Goal: Task Accomplishment & Management: Use online tool/utility

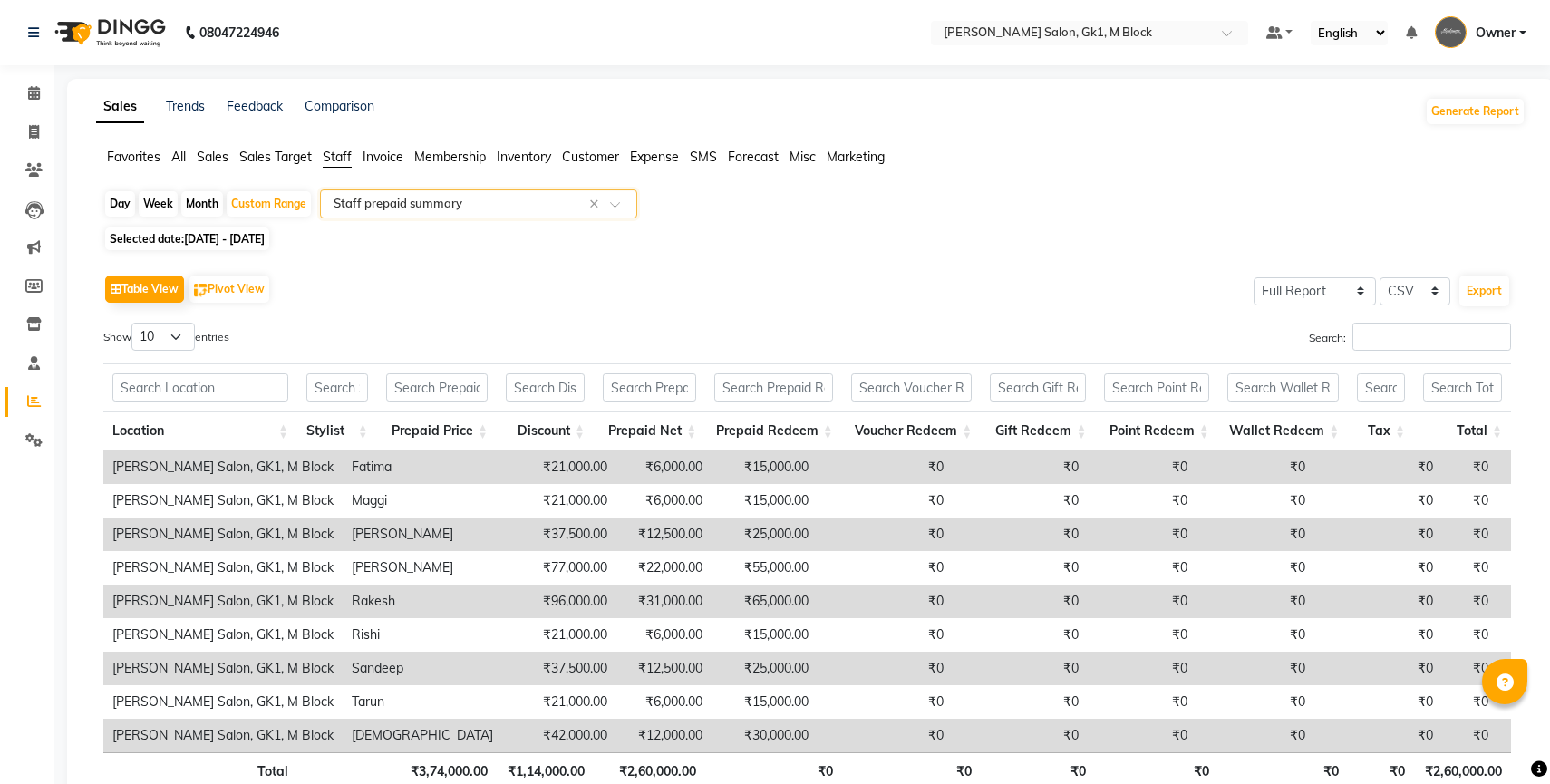
select select "full_report"
select select "csv"
click at [129, 152] on span "Favorites" at bounding box center [133, 156] width 54 height 17
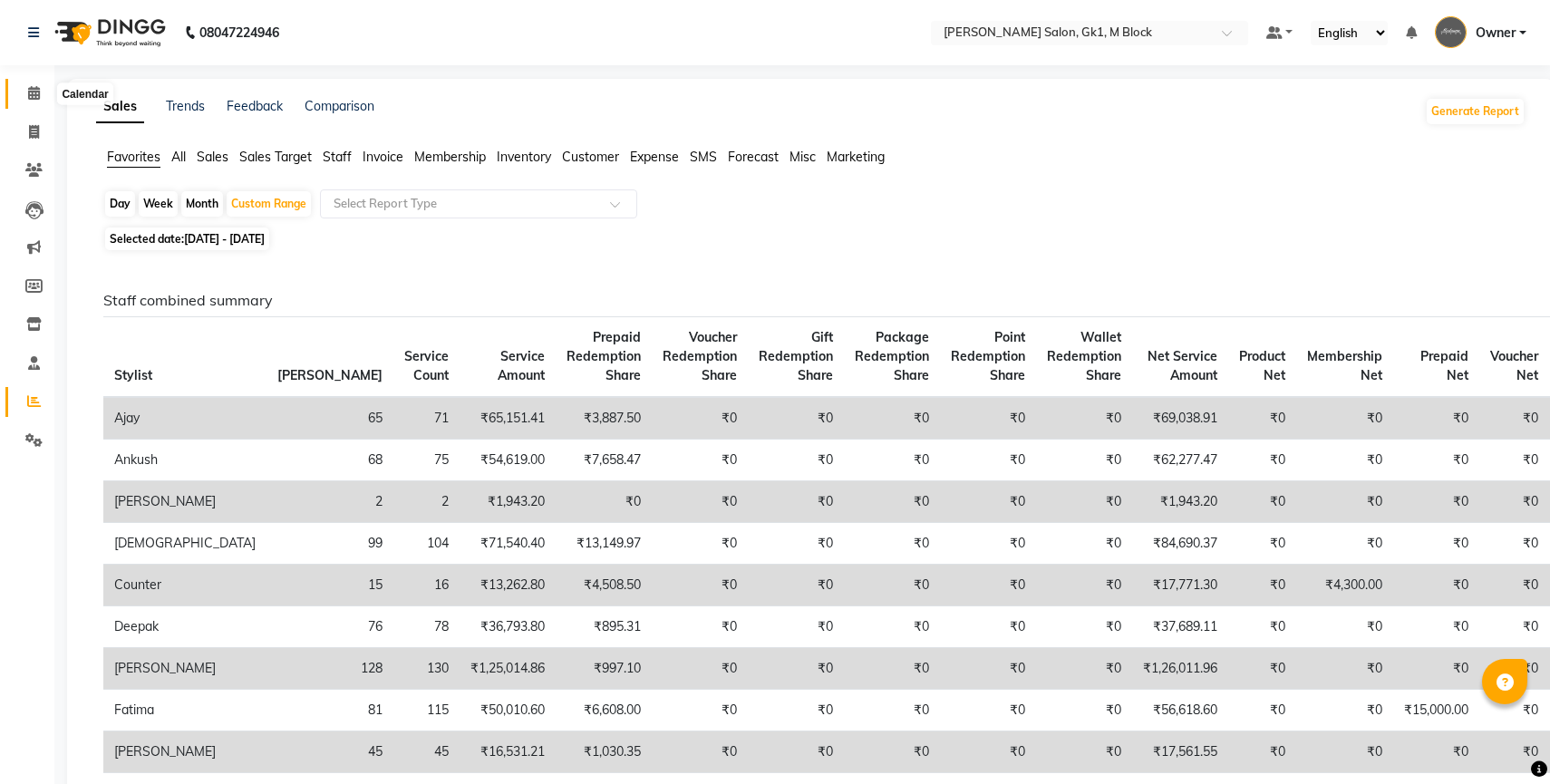
click at [38, 98] on icon at bounding box center [34, 93] width 12 height 14
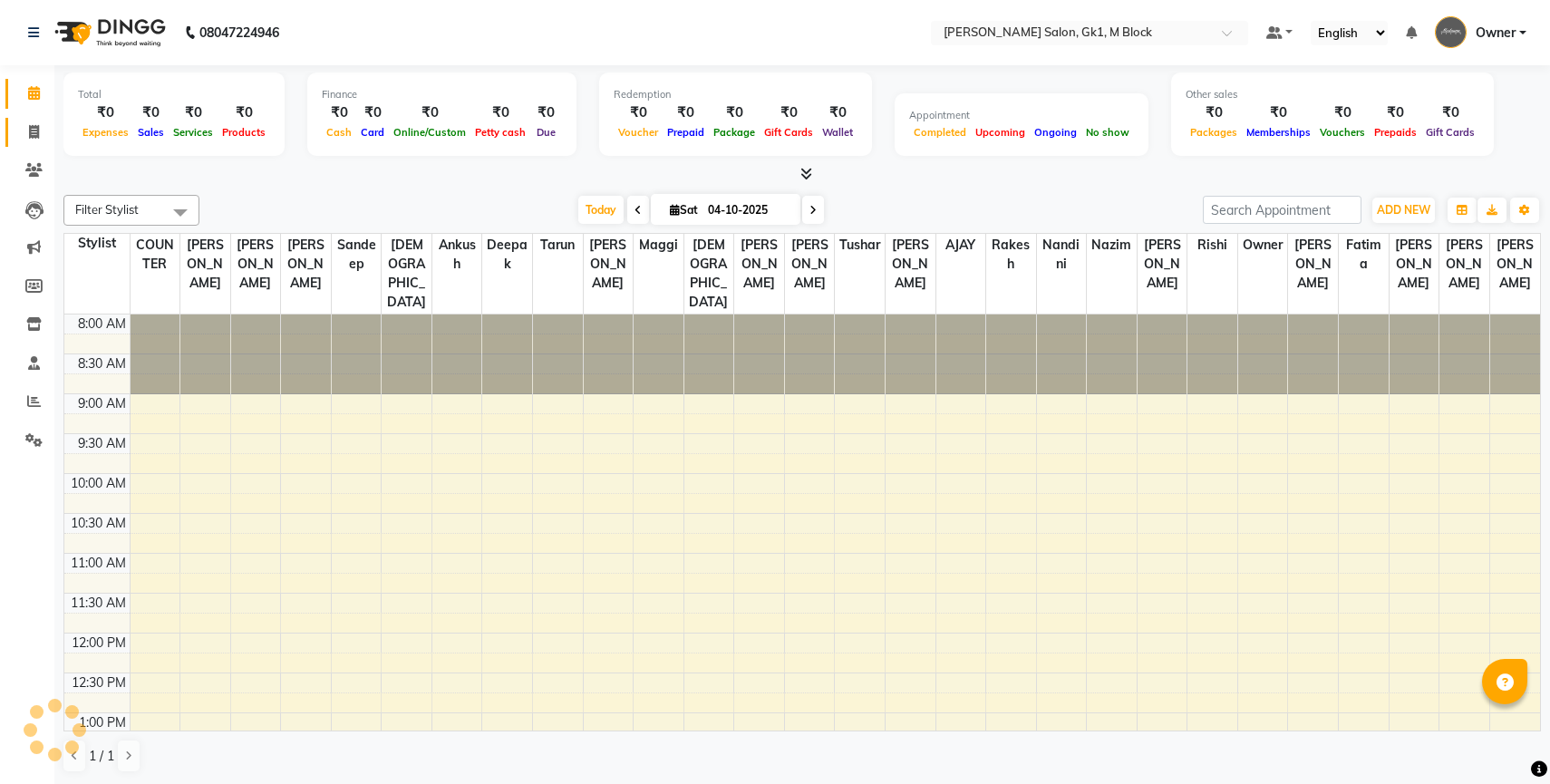
click at [32, 125] on icon at bounding box center [34, 132] width 10 height 14
select select "service"
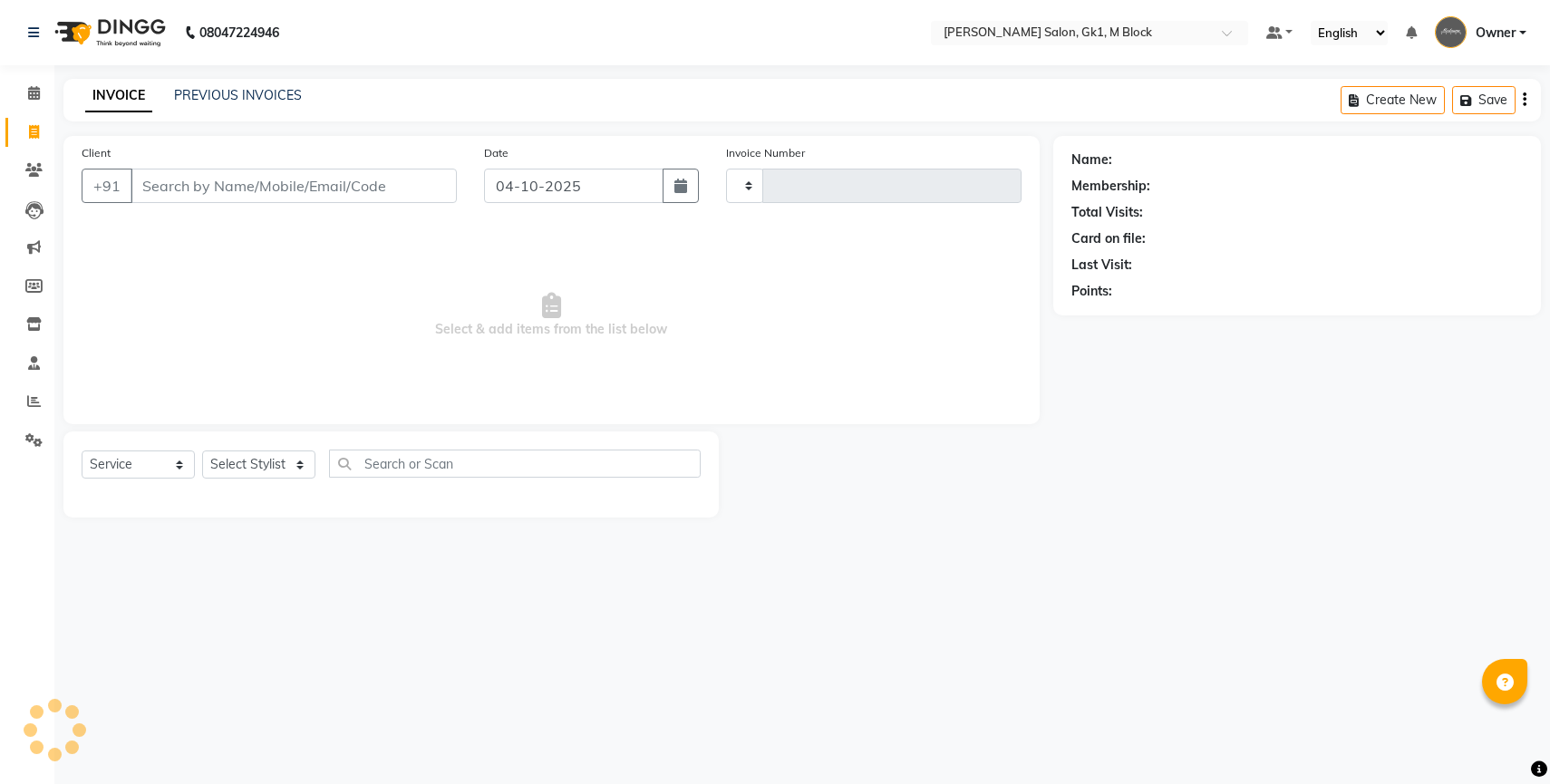
type input "7410"
select select "6312"
click at [214, 89] on link "PREVIOUS INVOICES" at bounding box center [238, 95] width 128 height 17
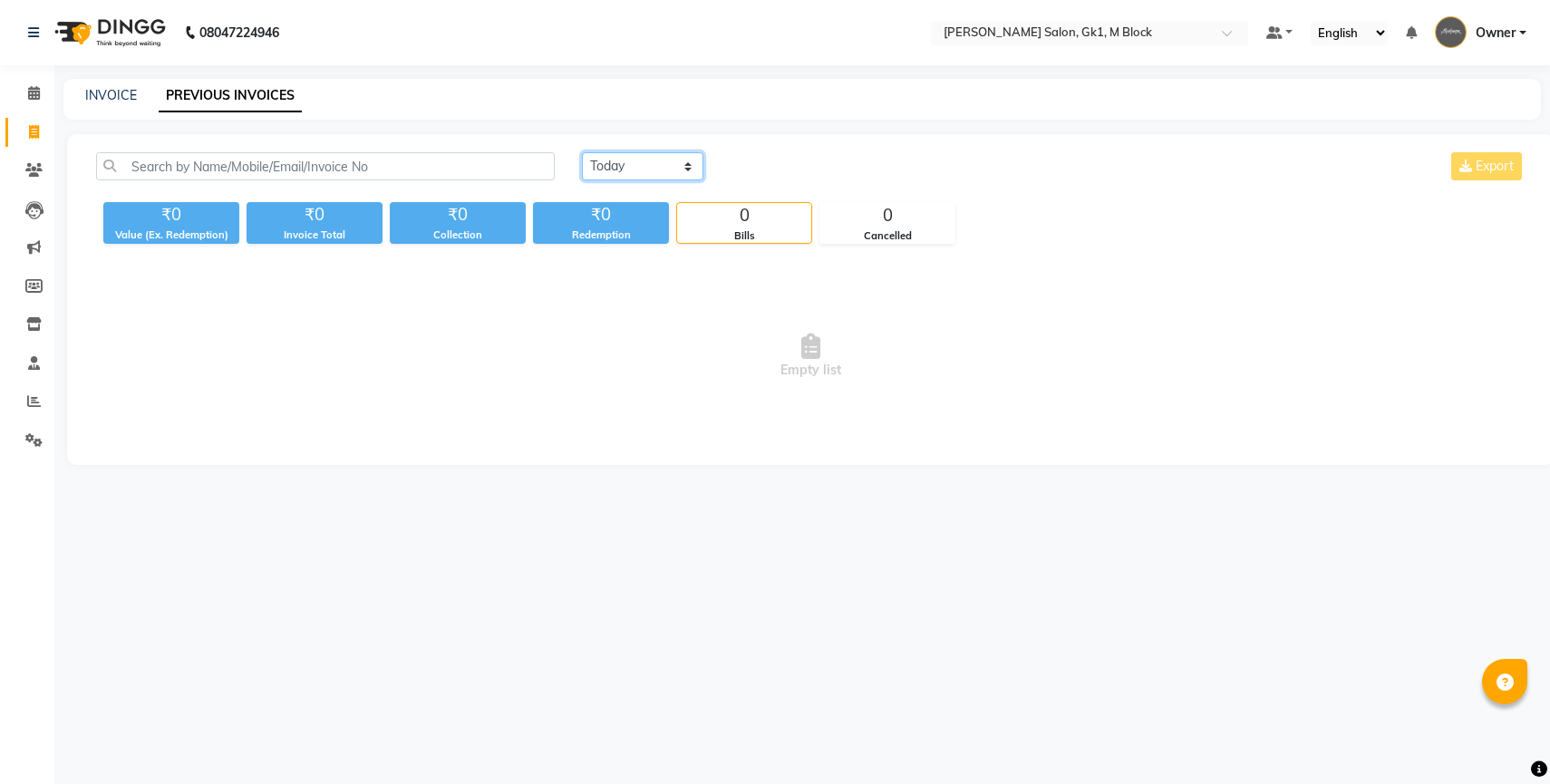
click at [686, 168] on select "Today Yesterday Custom Range" at bounding box center [642, 166] width 121 height 28
select select "yesterday"
click at [582, 152] on select "Today Yesterday Custom Range" at bounding box center [642, 166] width 121 height 28
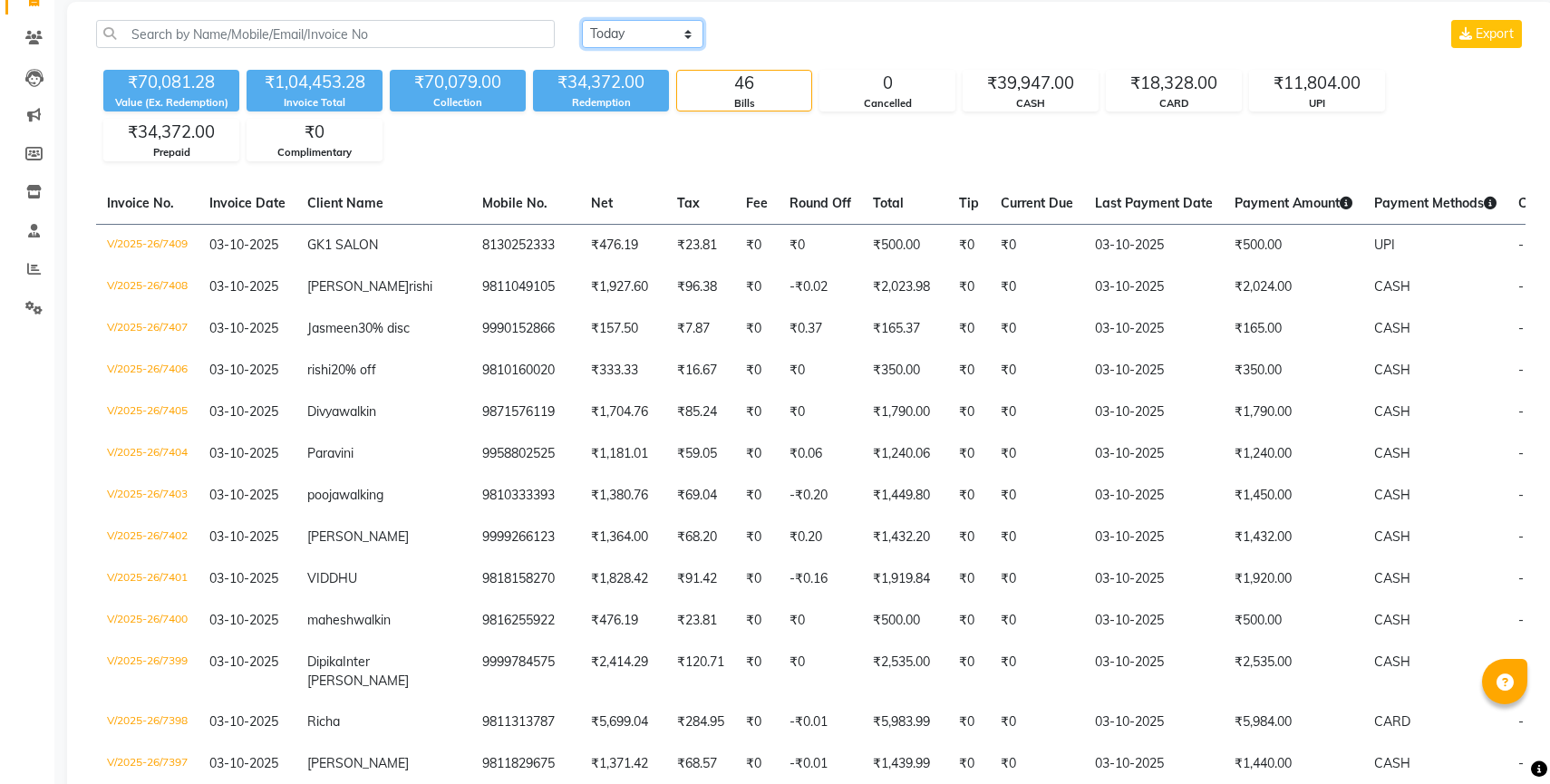
scroll to position [134, 0]
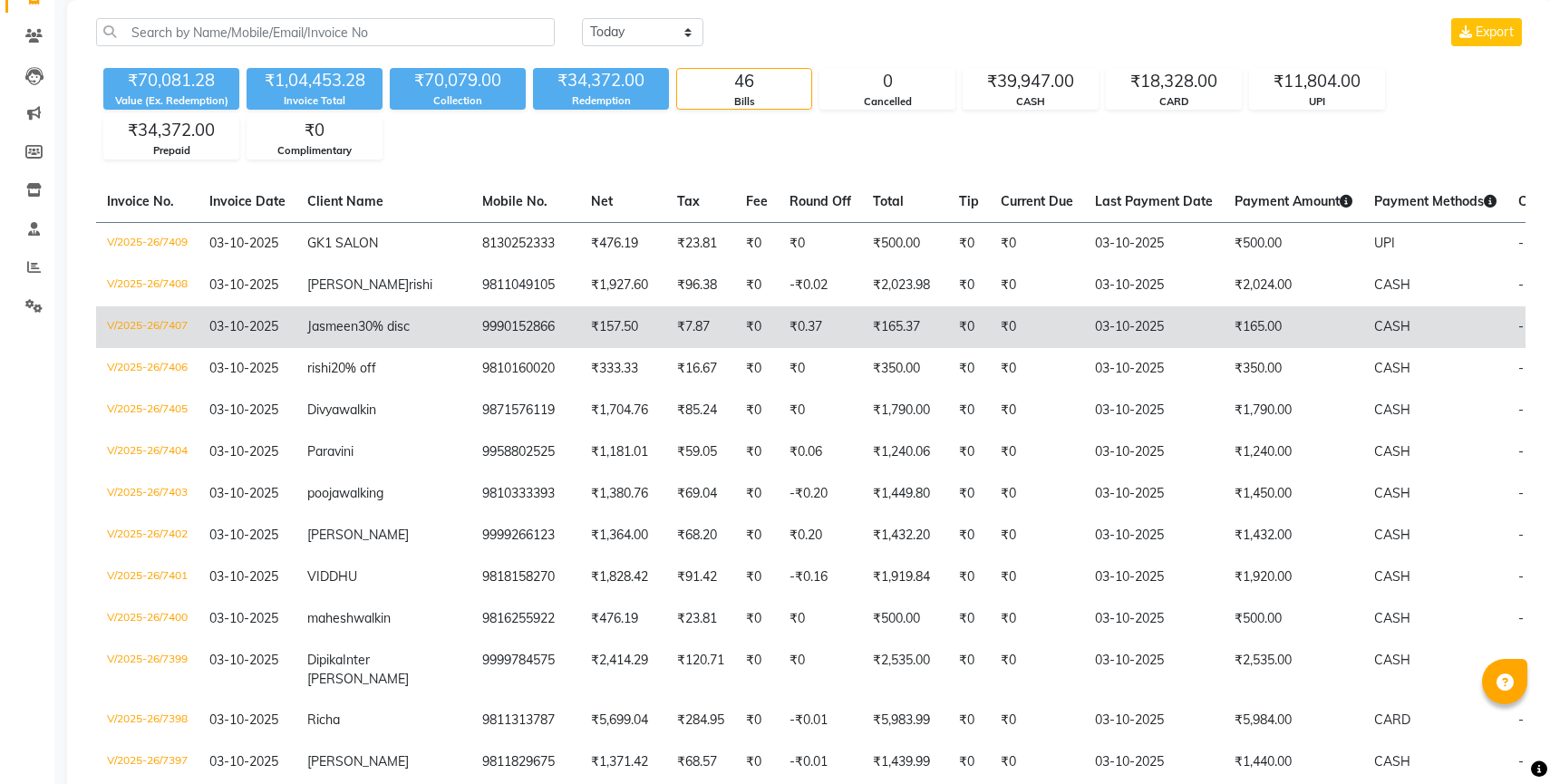
click at [580, 348] on td "₹157.50" at bounding box center [623, 327] width 86 height 42
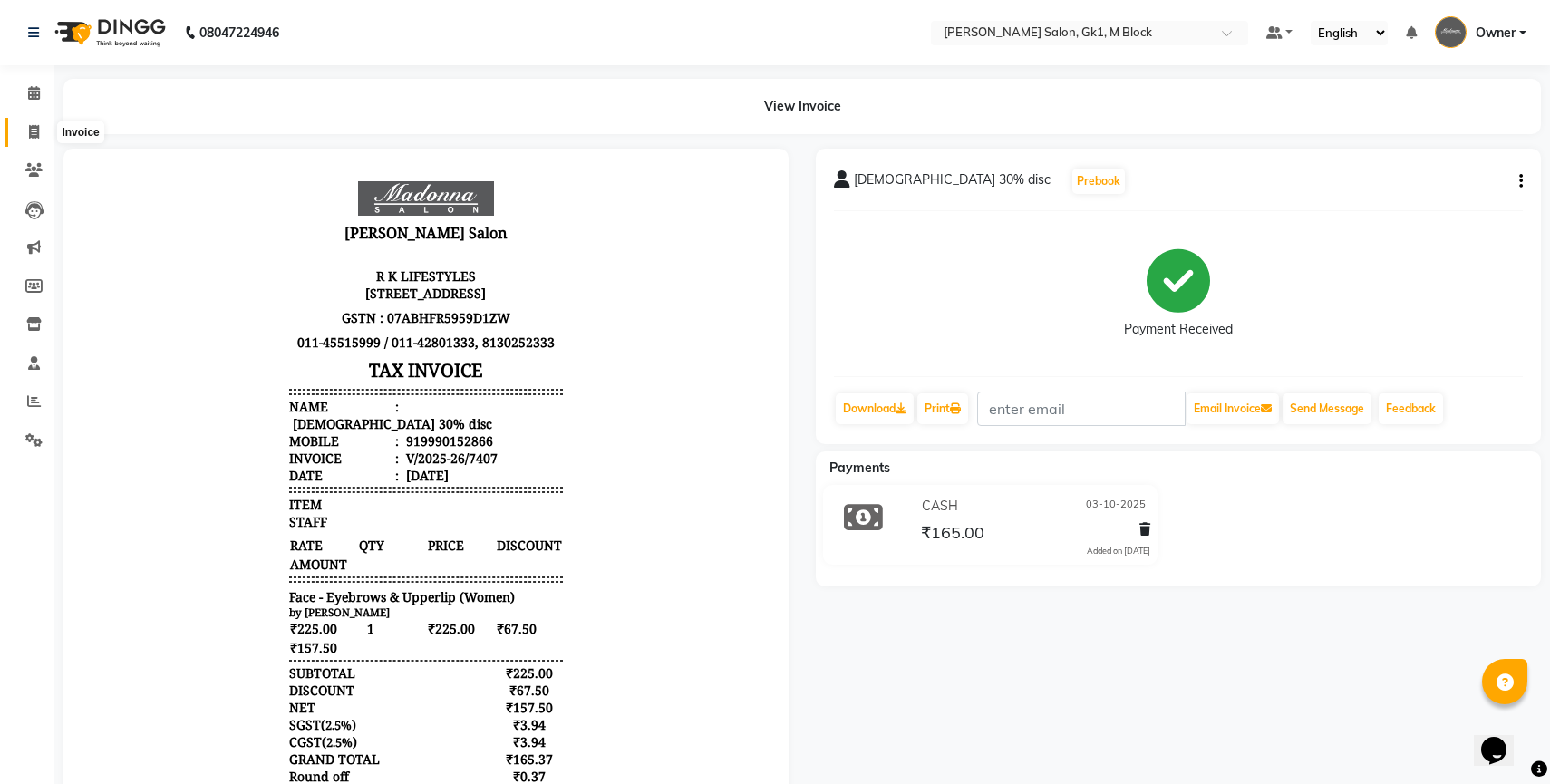
click at [38, 127] on icon at bounding box center [34, 132] width 10 height 14
select select "service"
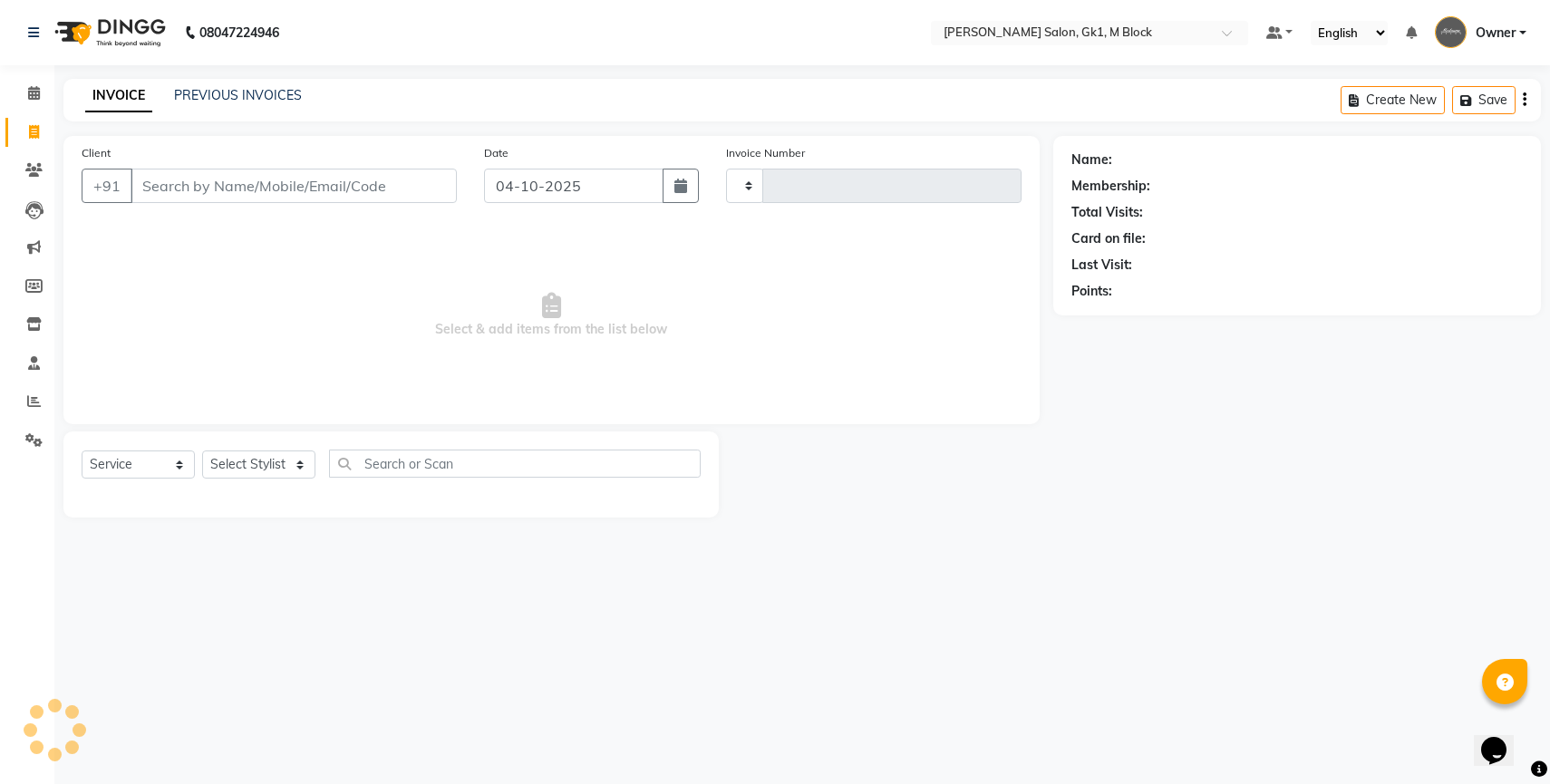
type input "7410"
select select "6312"
click at [202, 99] on link "PREVIOUS INVOICES" at bounding box center [238, 95] width 128 height 17
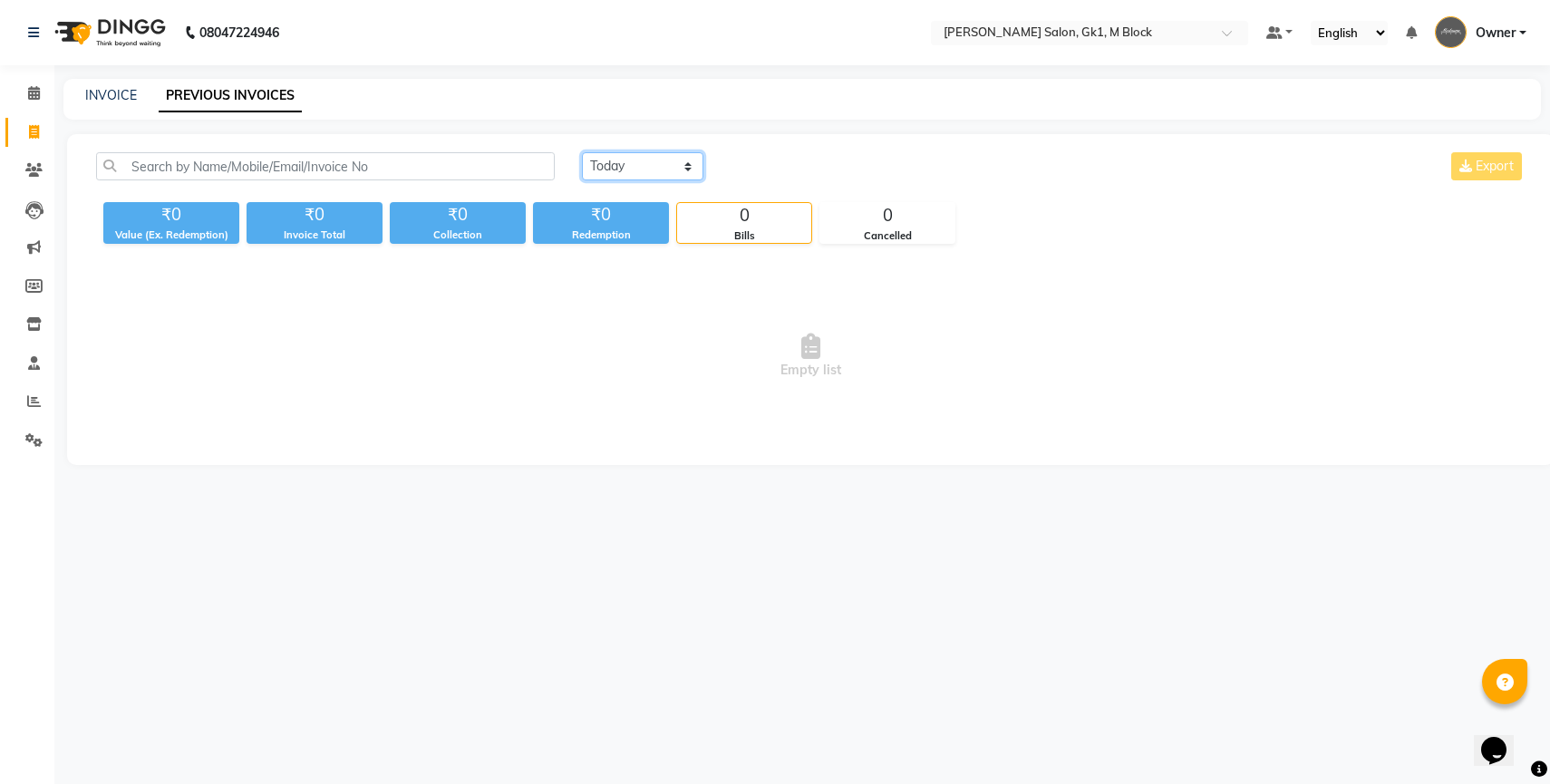
click at [686, 169] on select "Today Yesterday Custom Range" at bounding box center [642, 166] width 121 height 28
select select "yesterday"
click at [582, 152] on select "Today Yesterday Custom Range" at bounding box center [642, 166] width 121 height 28
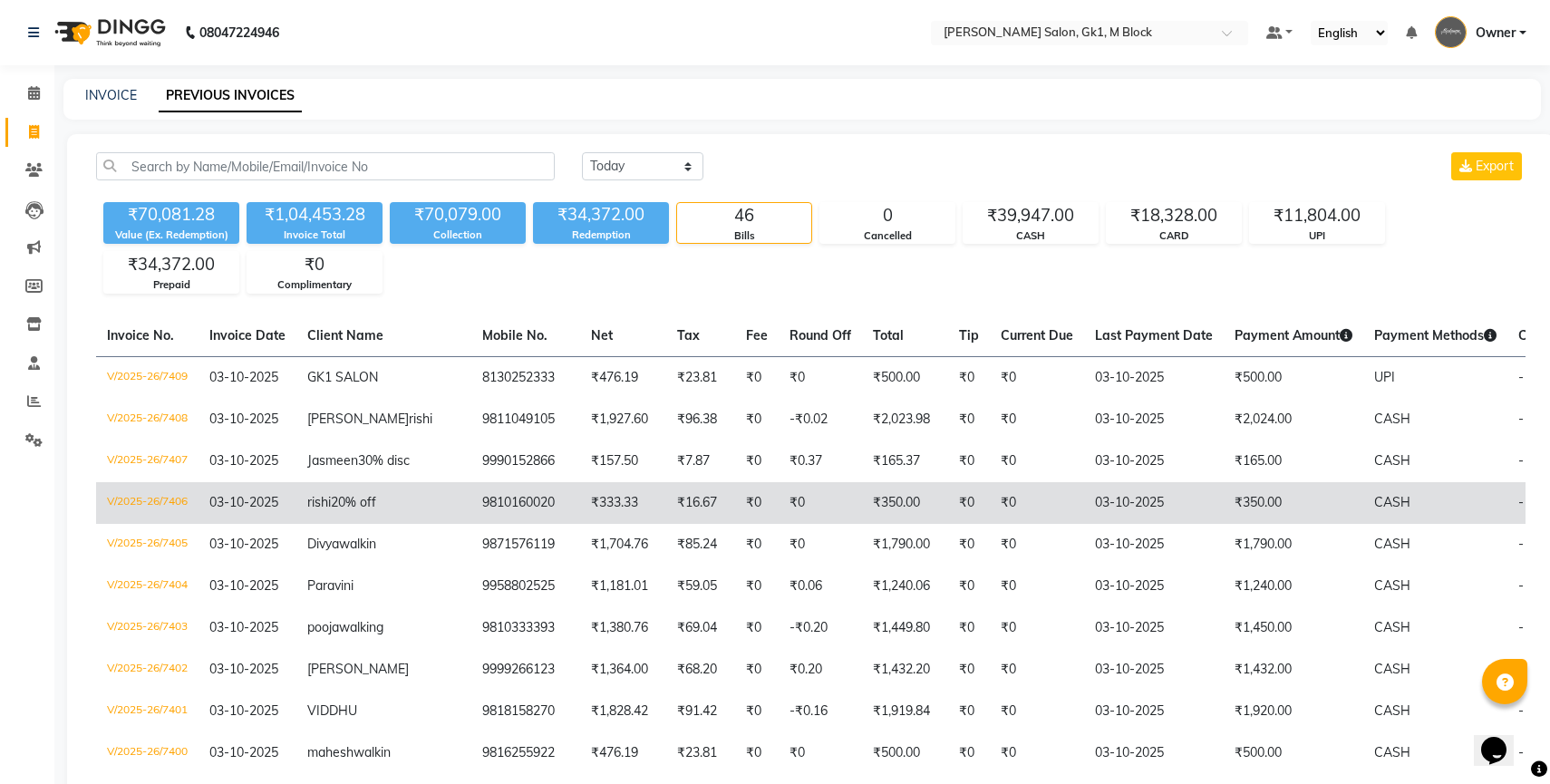
click at [359, 510] on span "20% off" at bounding box center [353, 501] width 45 height 17
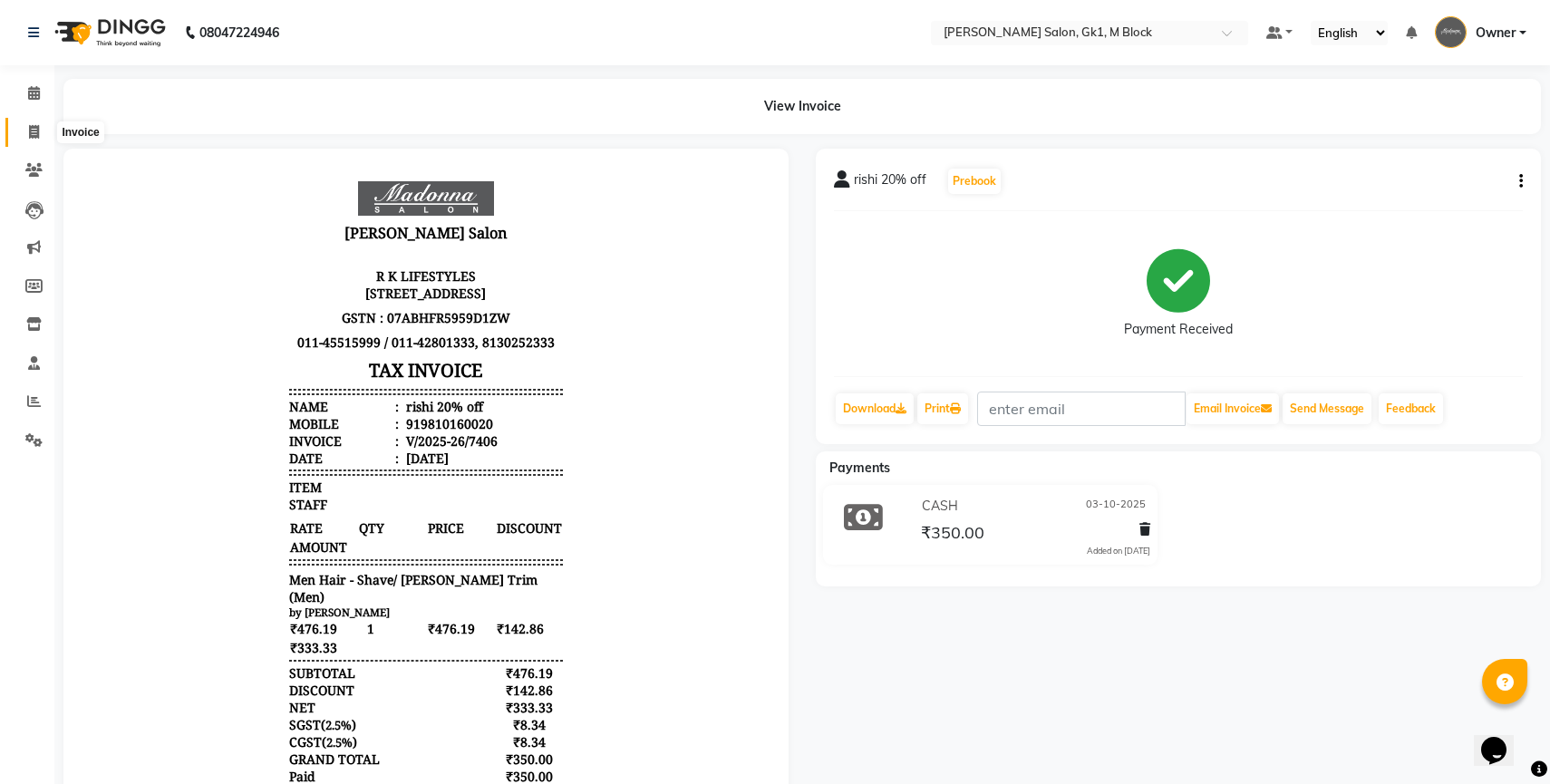
click at [37, 128] on icon at bounding box center [34, 132] width 10 height 14
select select "service"
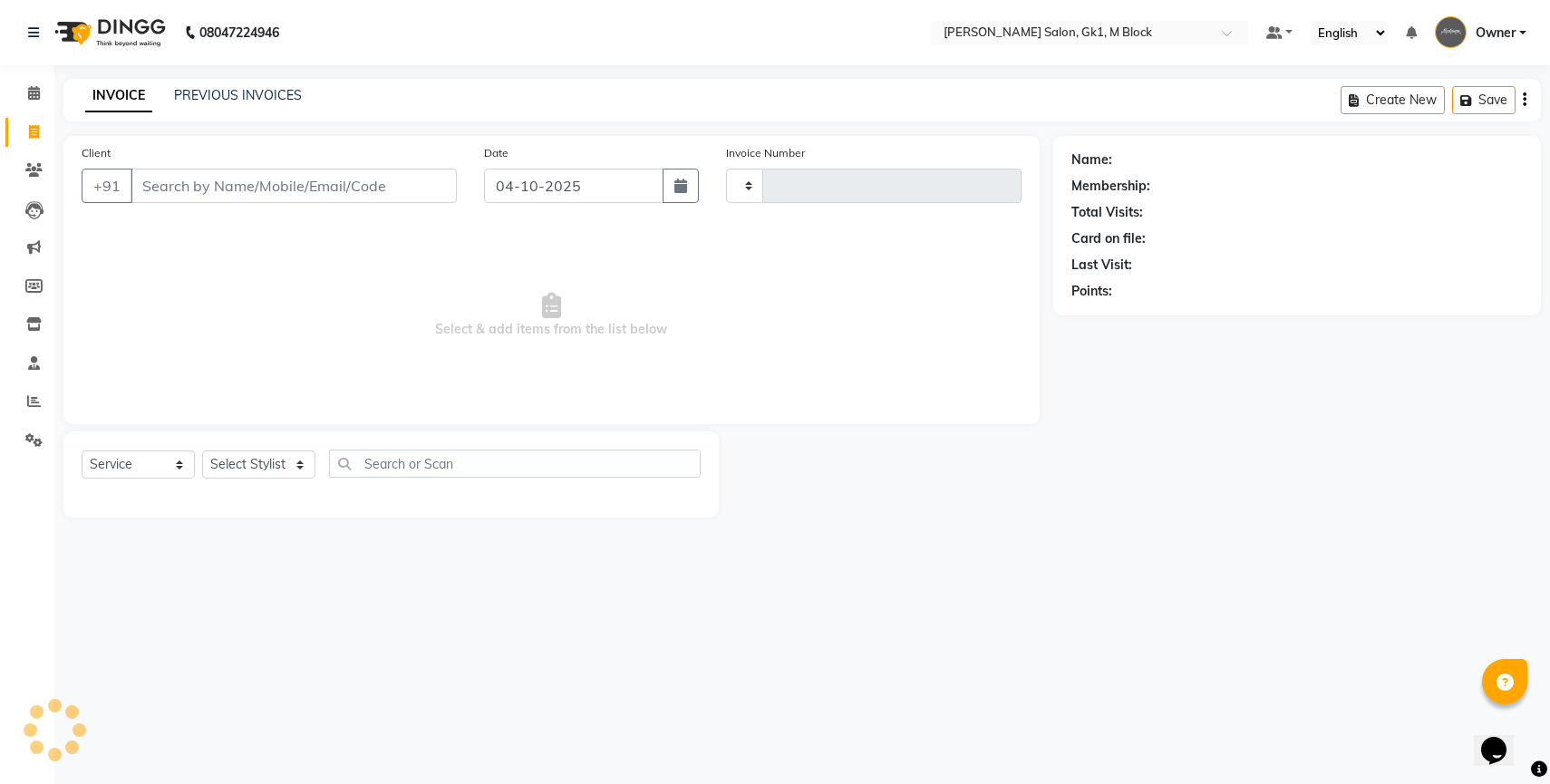
type input "7410"
select select "6312"
click at [22, 168] on span at bounding box center [34, 170] width 31 height 21
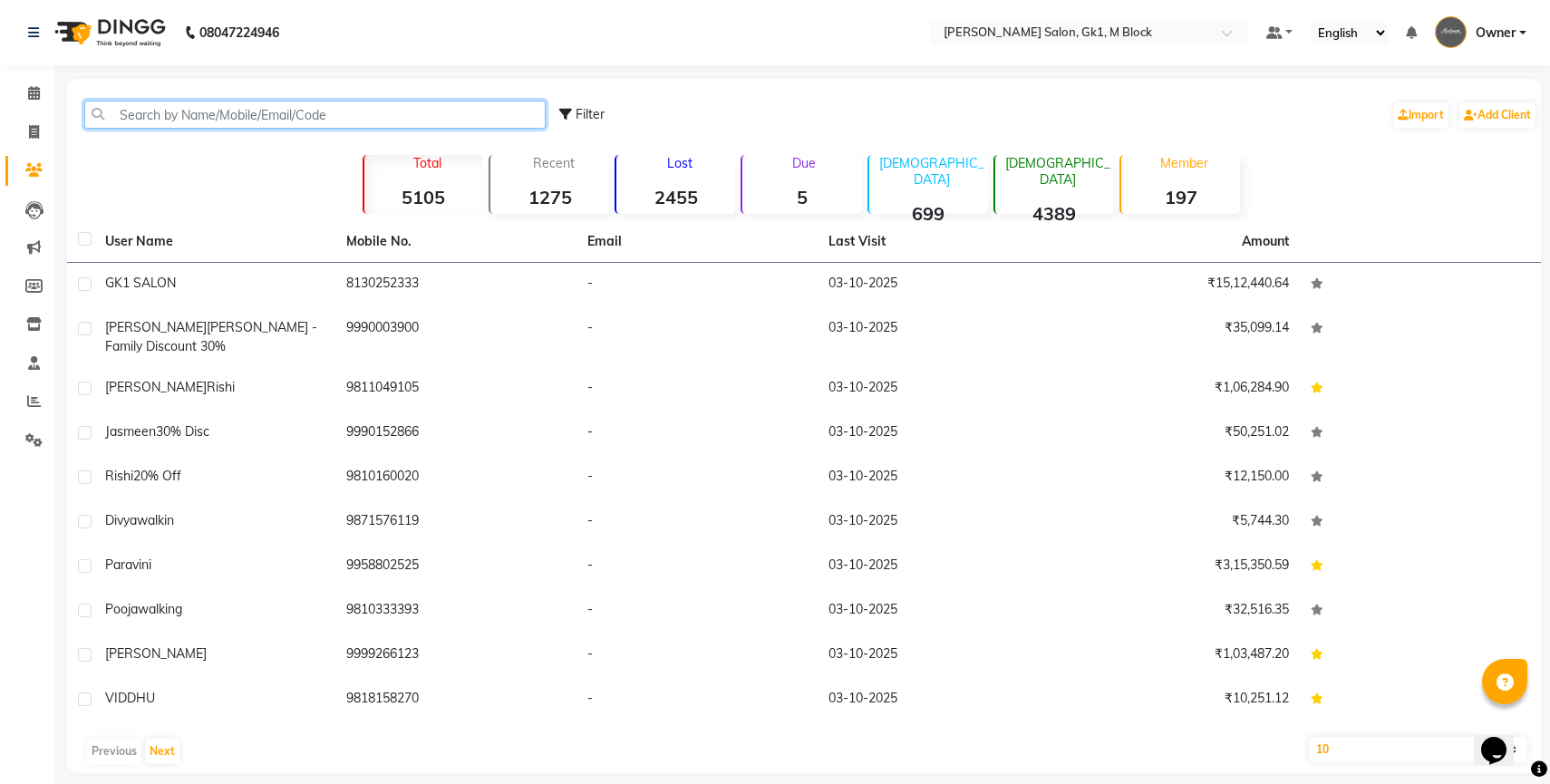
click at [265, 112] on input "text" at bounding box center [315, 114] width 462 height 28
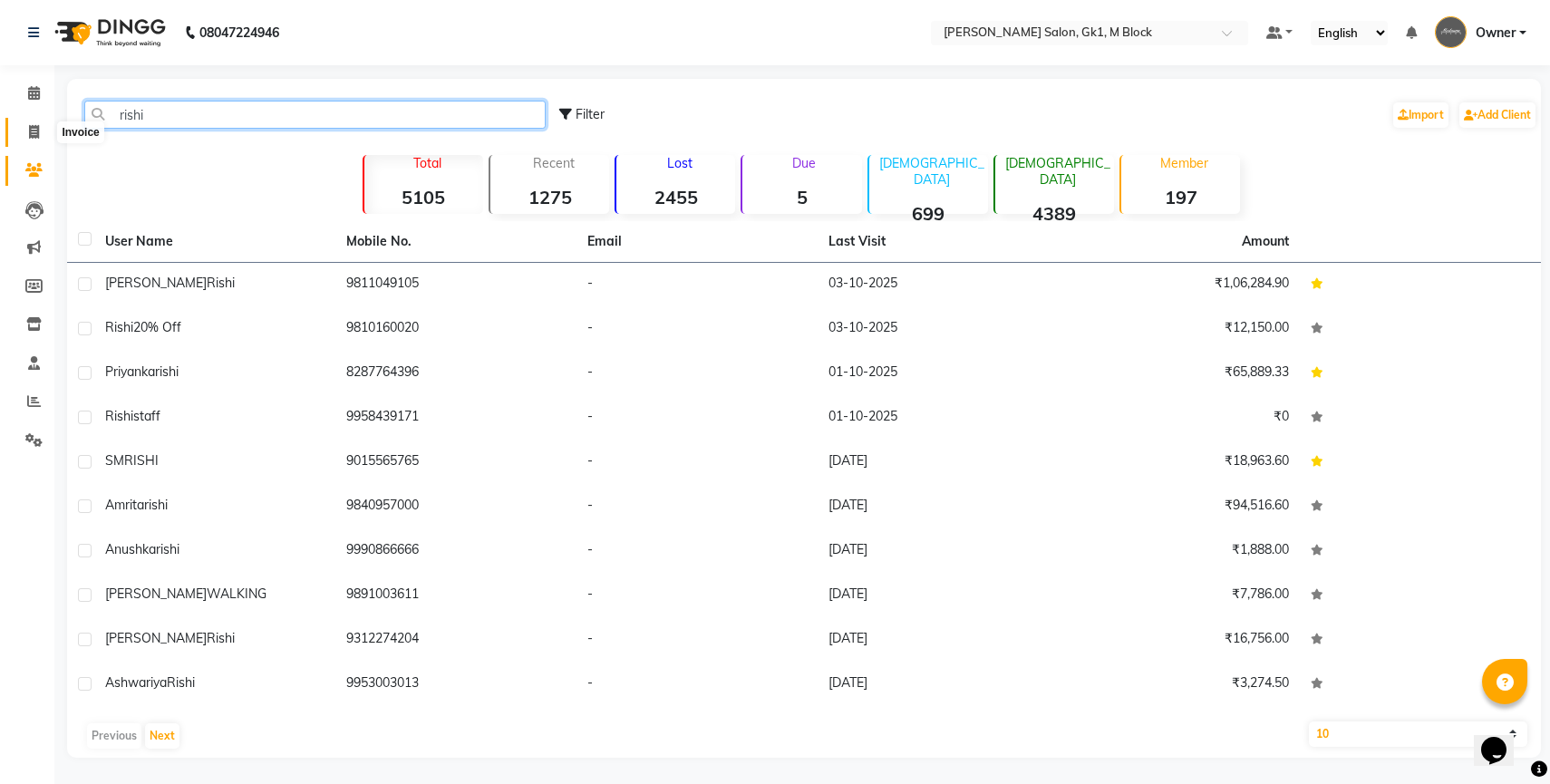
type input "rishi"
click at [31, 122] on span at bounding box center [34, 132] width 31 height 21
select select "service"
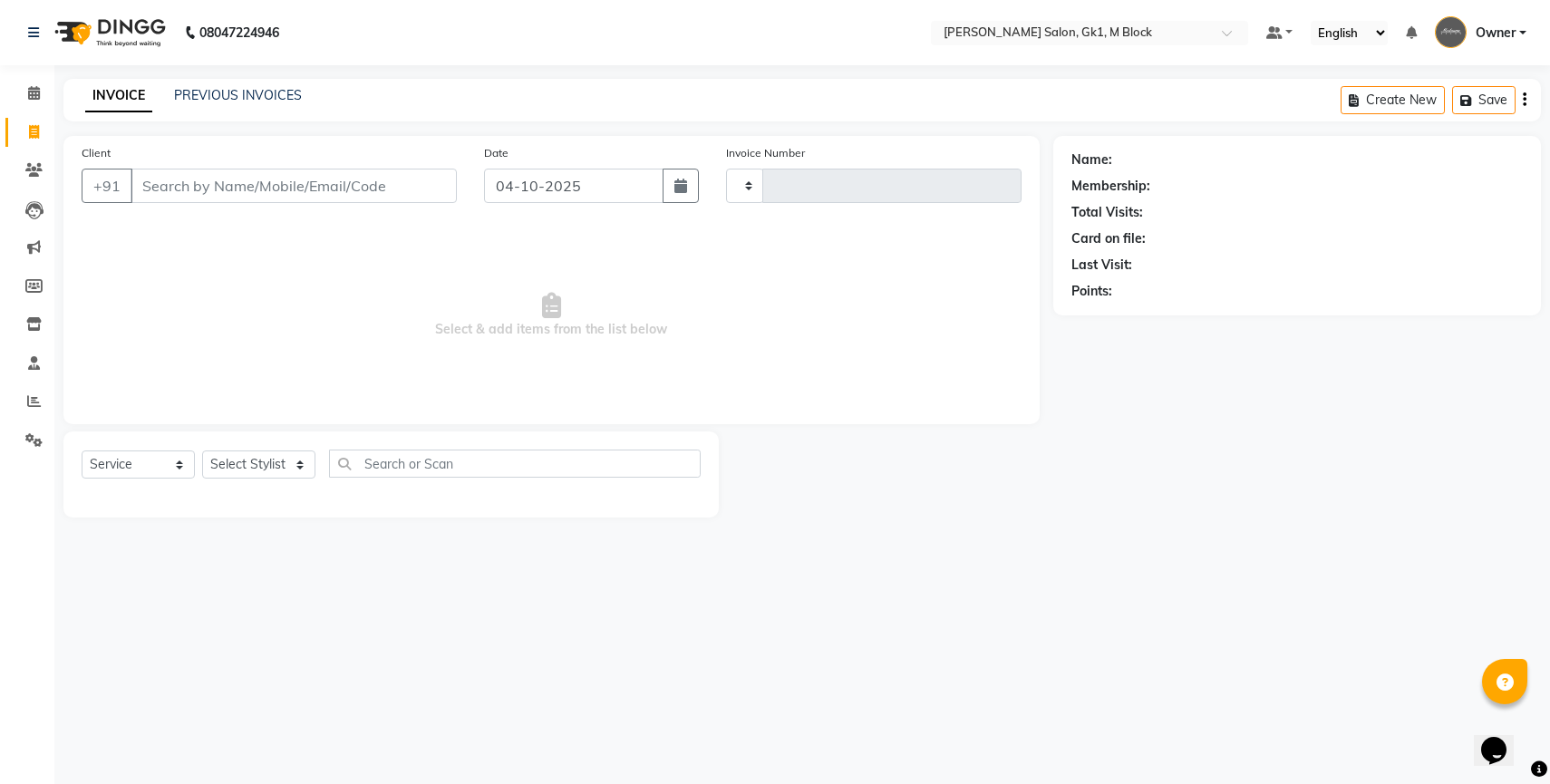
type input "7410"
select select "6312"
click at [225, 98] on link "PREVIOUS INVOICES" at bounding box center [238, 95] width 128 height 17
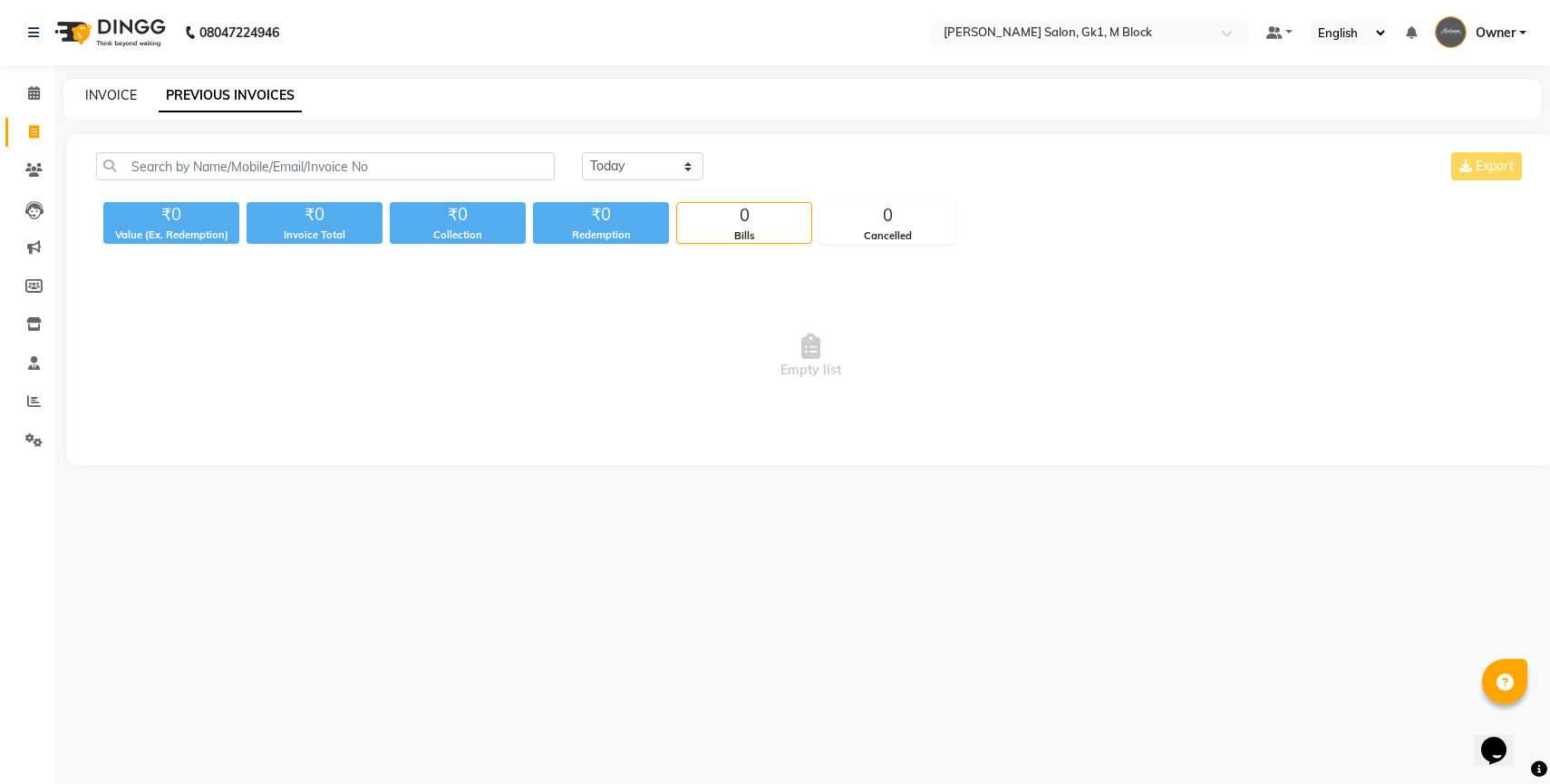
click at [123, 94] on link "INVOICE" at bounding box center [111, 95] width 52 height 17
select select "service"
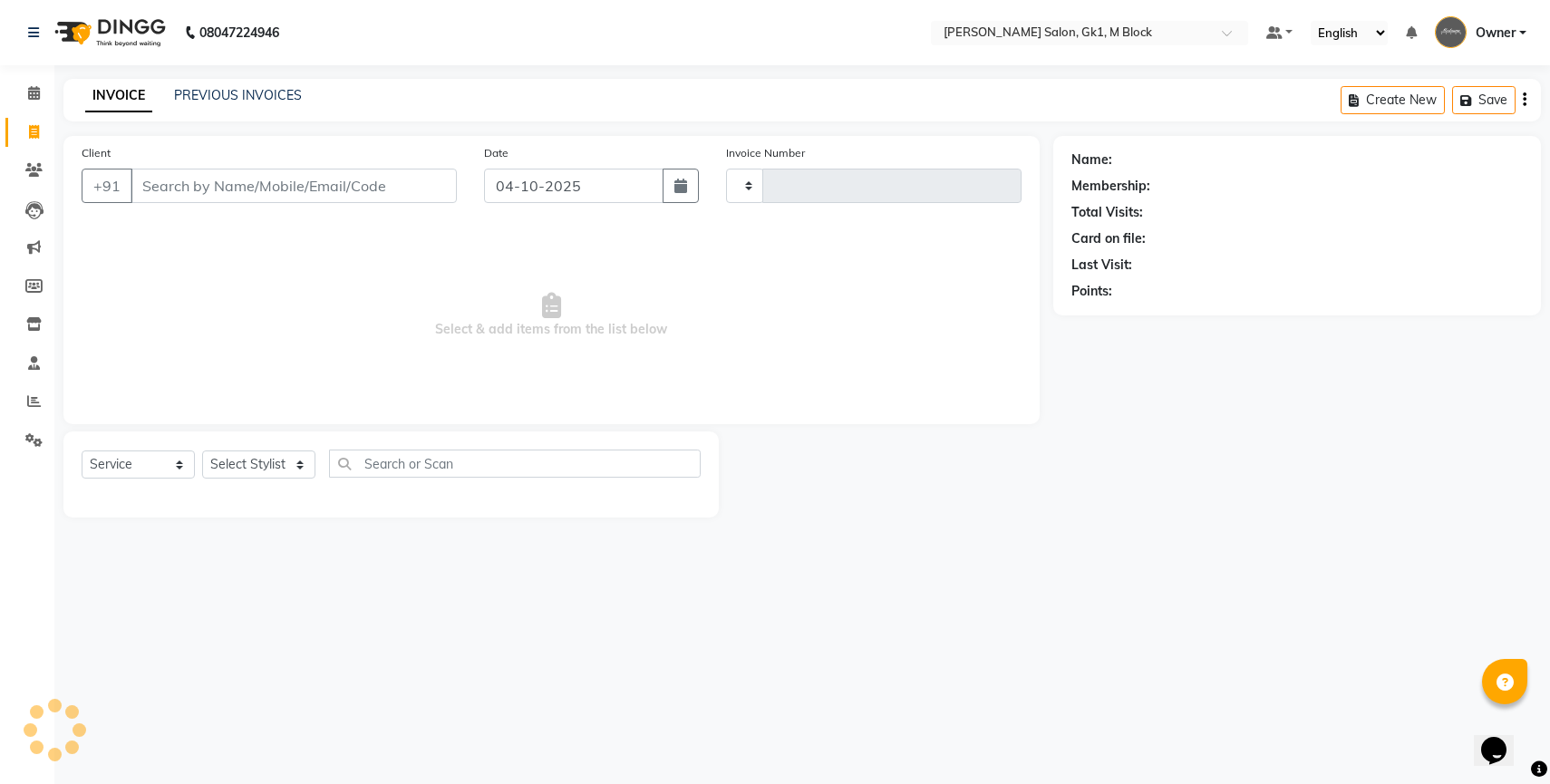
type input "7410"
select select "6312"
